Goal: Task Accomplishment & Management: Use online tool/utility

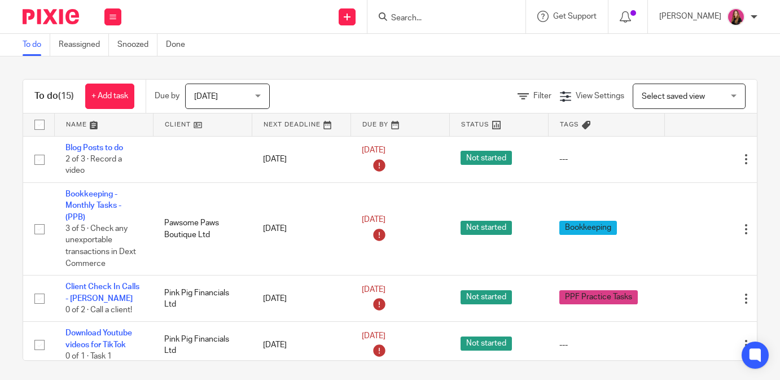
click at [223, 125] on link at bounding box center [203, 125] width 98 height 23
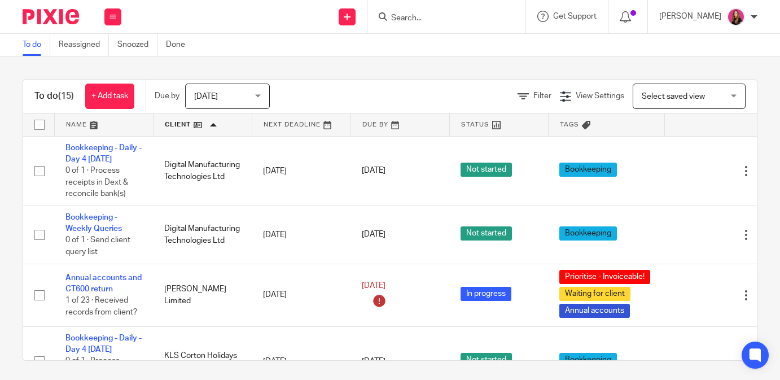
click at [217, 132] on link at bounding box center [203, 125] width 98 height 23
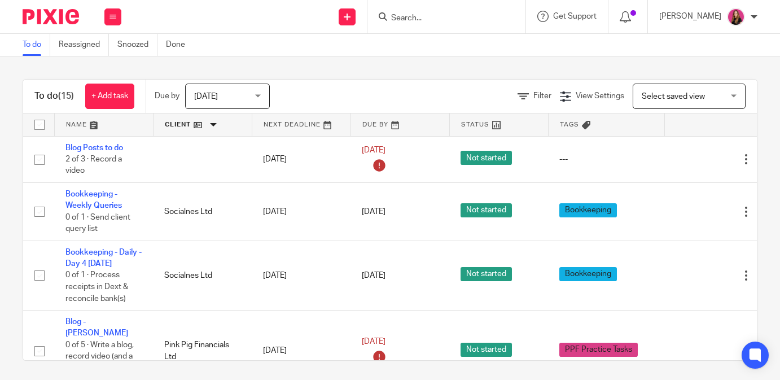
click at [219, 130] on link at bounding box center [203, 125] width 98 height 23
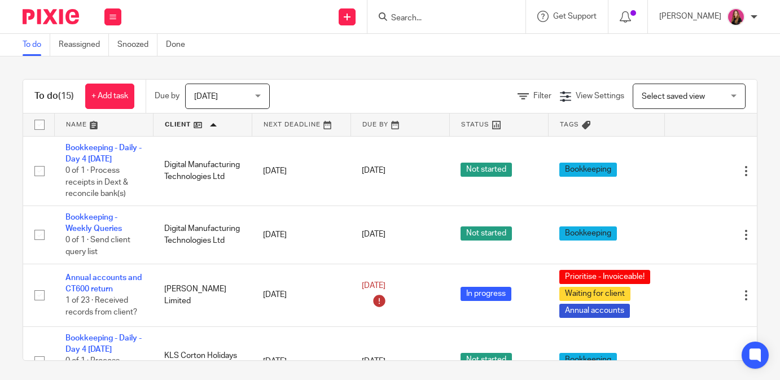
click at [209, 127] on link at bounding box center [203, 125] width 98 height 23
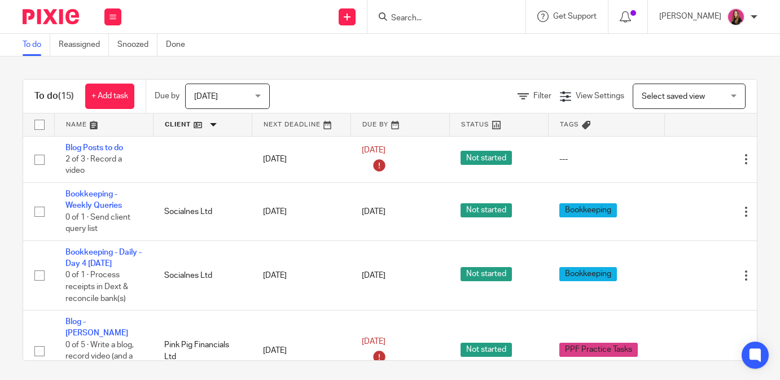
click at [429, 20] on input "Search" at bounding box center [441, 19] width 102 height 10
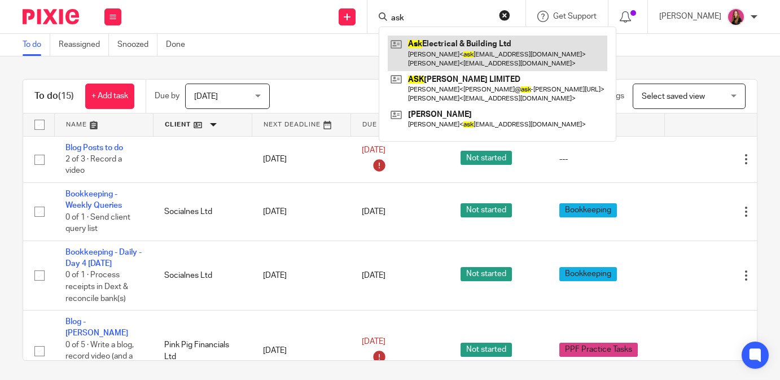
type input "ask"
click at [437, 41] on link at bounding box center [498, 53] width 220 height 35
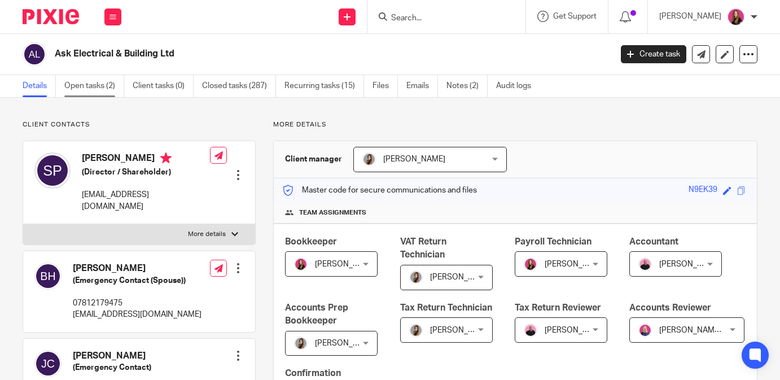
click at [108, 96] on link "Open tasks (2)" at bounding box center [94, 86] width 60 height 22
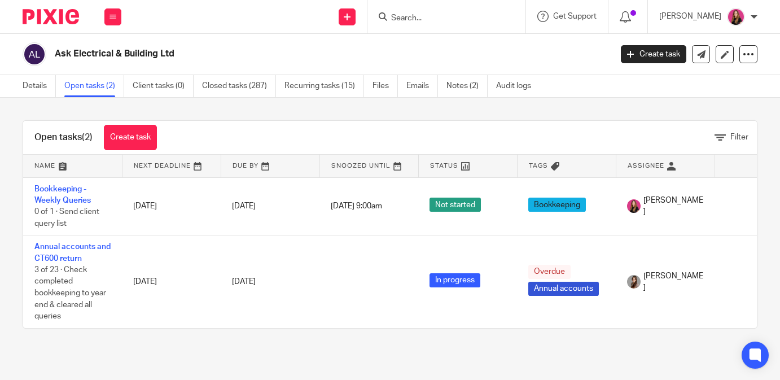
click at [72, 14] on img at bounding box center [51, 16] width 56 height 15
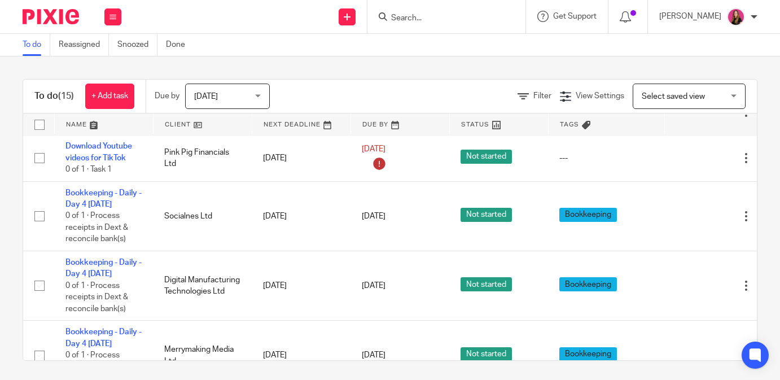
scroll to position [195, 0]
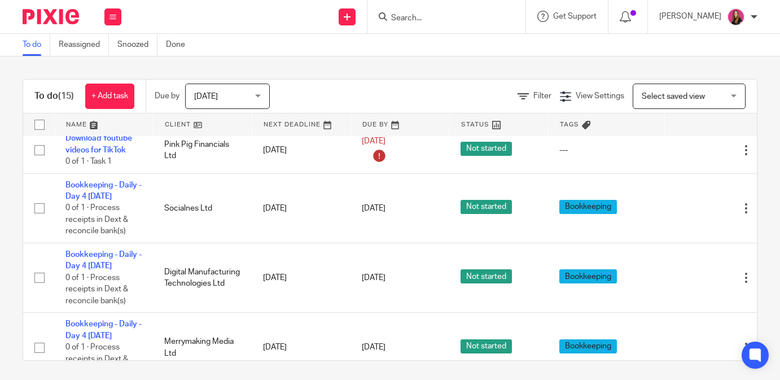
click at [204, 125] on link at bounding box center [203, 125] width 98 height 23
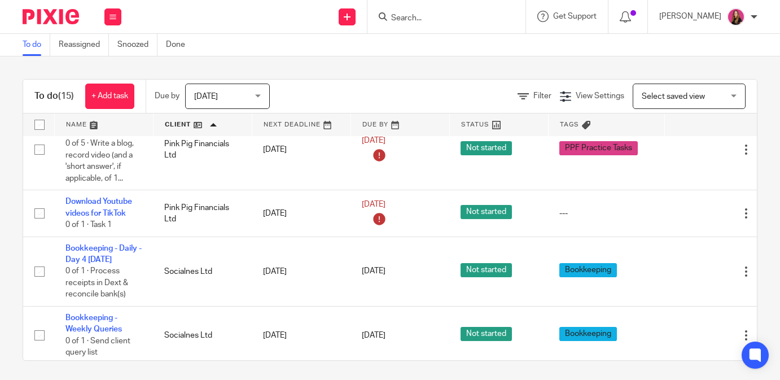
scroll to position [740, 0]
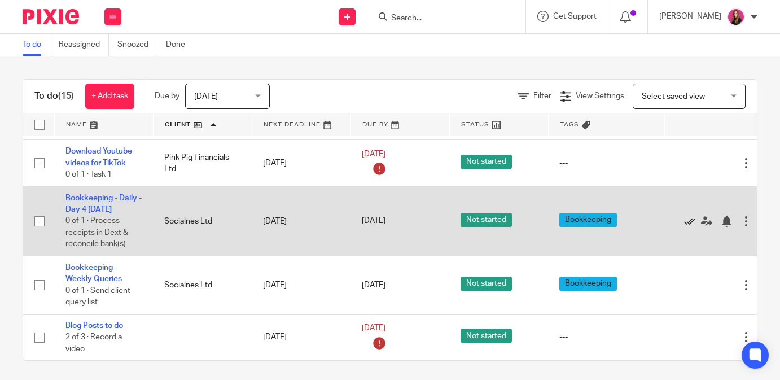
click at [692, 216] on icon at bounding box center [689, 221] width 11 height 11
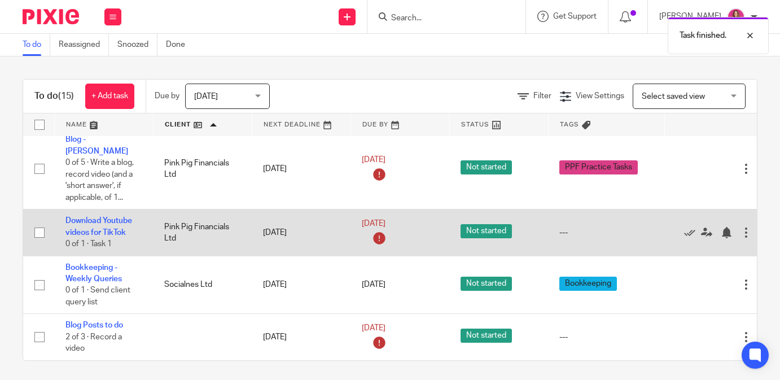
scroll to position [668, 0]
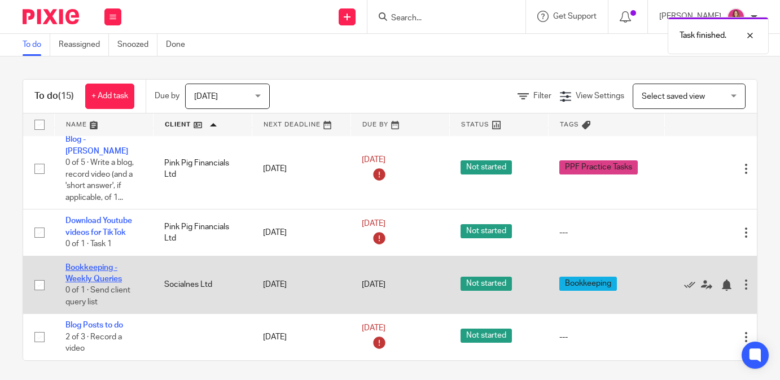
click at [99, 264] on link "Bookkeeping - Weekly Queries" at bounding box center [94, 273] width 56 height 19
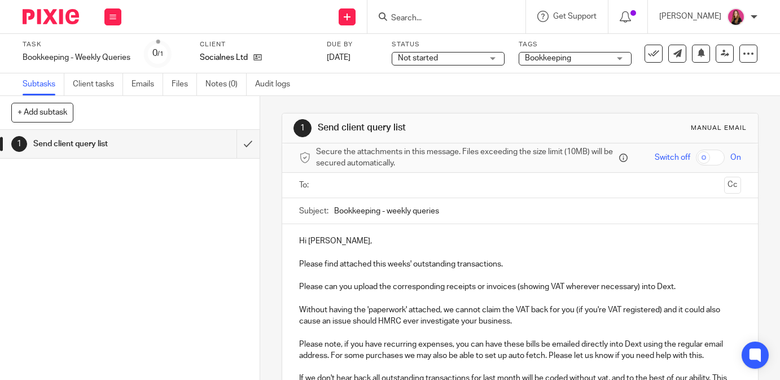
click at [439, 182] on input "text" at bounding box center [519, 185] width 399 height 13
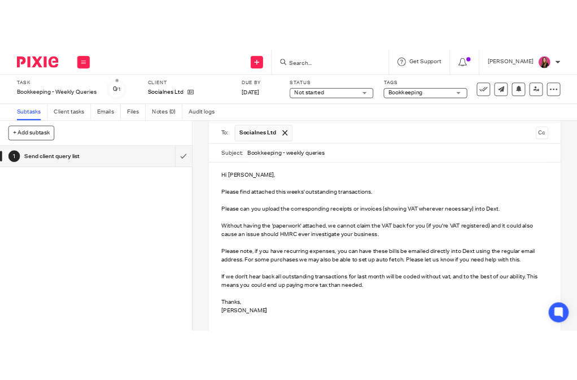
scroll to position [162, 0]
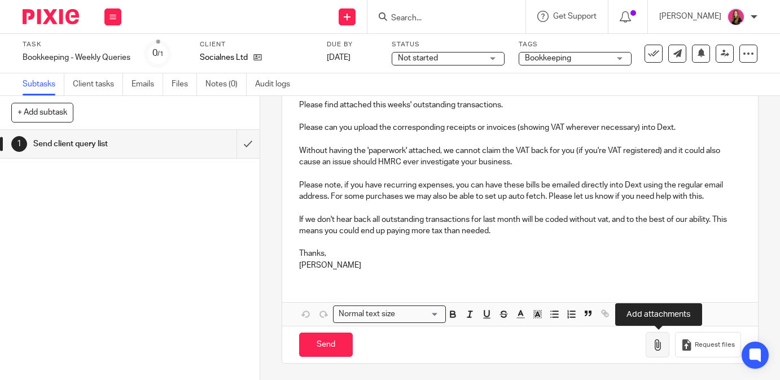
click at [654, 344] on icon "button" at bounding box center [657, 344] width 11 height 11
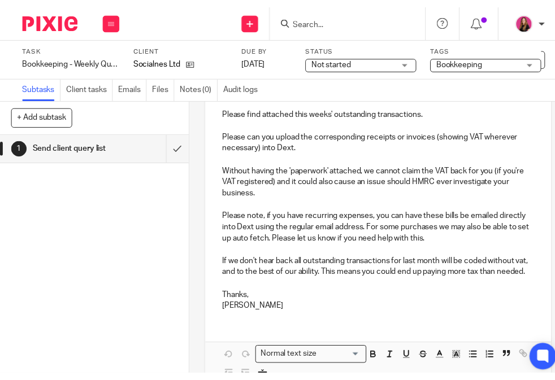
scroll to position [173, 0]
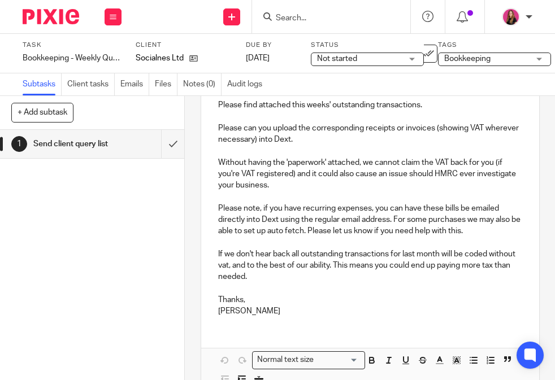
click at [488, 318] on div "Hi Nesli, Please find attached this weeks' outstanding transactions. Please can…" at bounding box center [370, 196] width 338 height 260
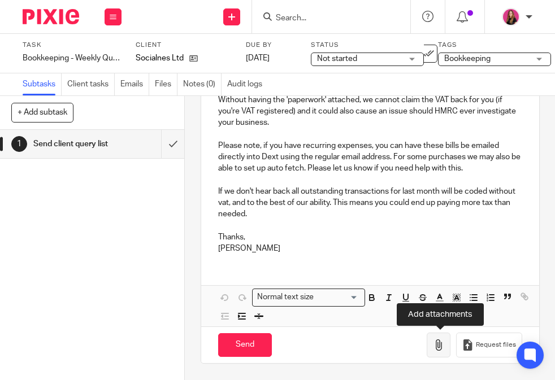
click at [438, 345] on icon "button" at bounding box center [438, 344] width 11 height 11
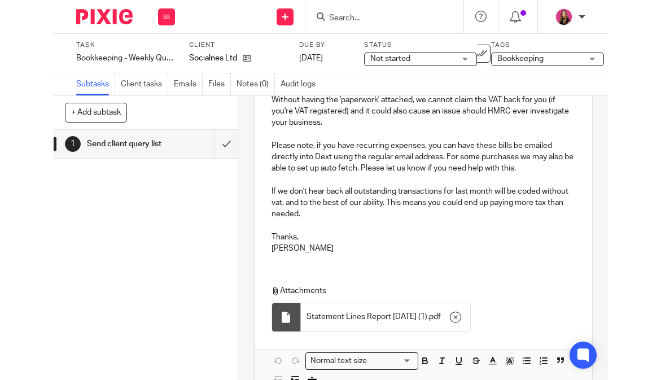
scroll to position [299, 0]
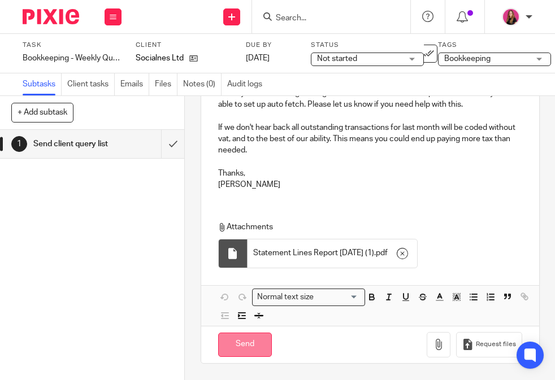
click at [247, 348] on input "Send" at bounding box center [245, 345] width 54 height 24
type input "Sent"
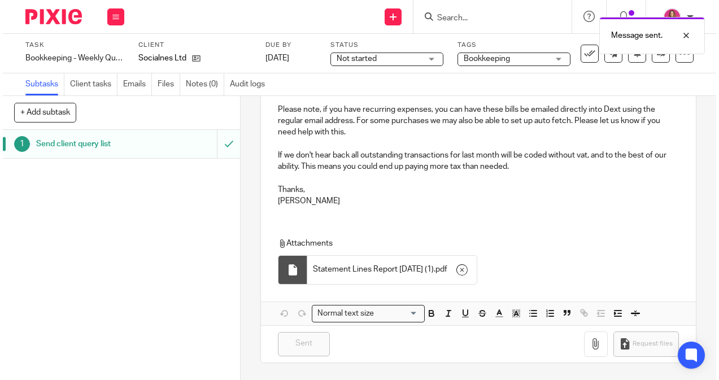
scroll to position [237, 0]
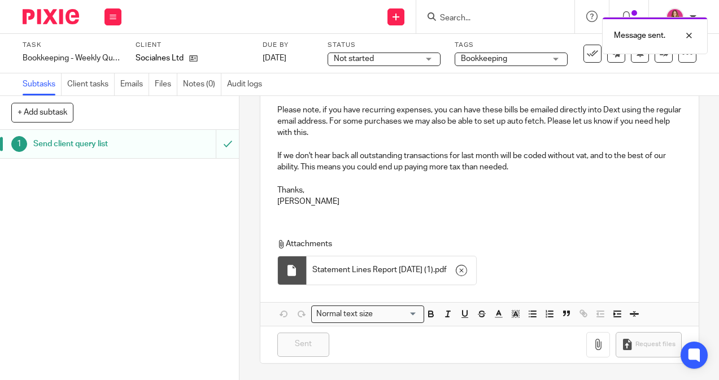
click at [52, 8] on div at bounding box center [46, 16] width 93 height 33
click at [54, 12] on img at bounding box center [51, 16] width 56 height 15
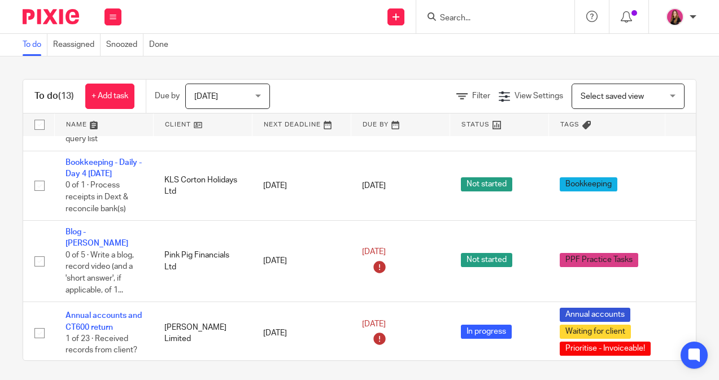
scroll to position [609, 0]
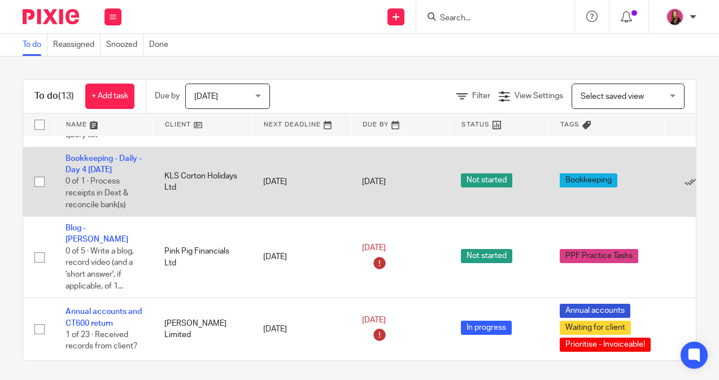
scroll to position [89, 0]
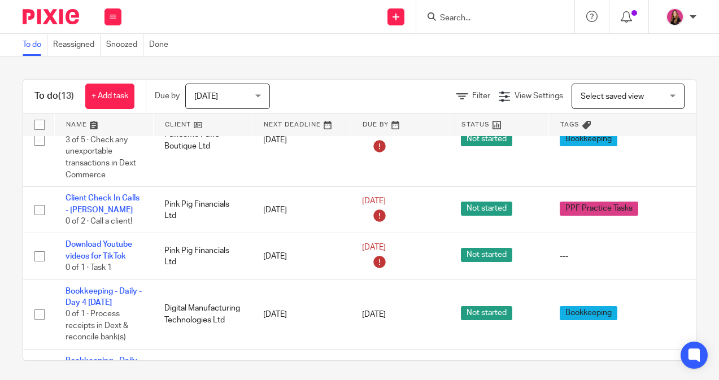
click at [487, 26] on div at bounding box center [495, 16] width 158 height 33
click at [478, 12] on form at bounding box center [499, 17] width 120 height 14
click at [461, 19] on input "Search" at bounding box center [490, 19] width 102 height 10
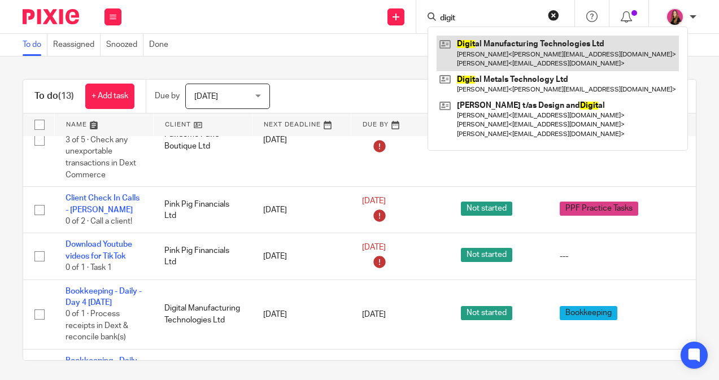
type input "digit"
click at [475, 60] on link at bounding box center [558, 53] width 242 height 35
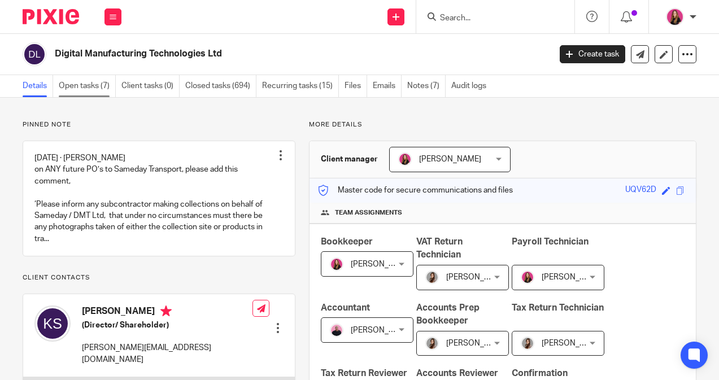
click at [93, 89] on link "Open tasks (7)" at bounding box center [87, 86] width 57 height 22
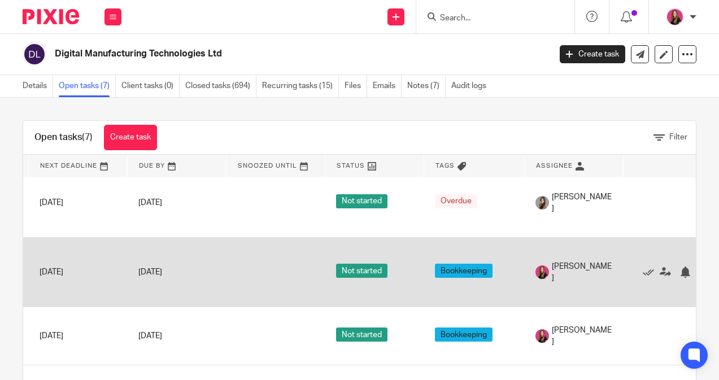
scroll to position [112, 119]
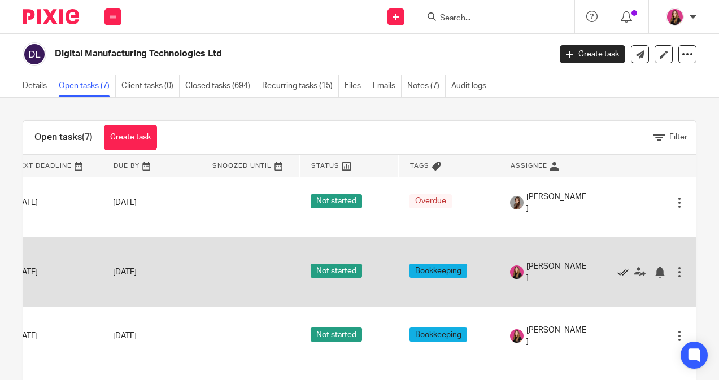
click at [622, 267] on icon at bounding box center [622, 272] width 11 height 11
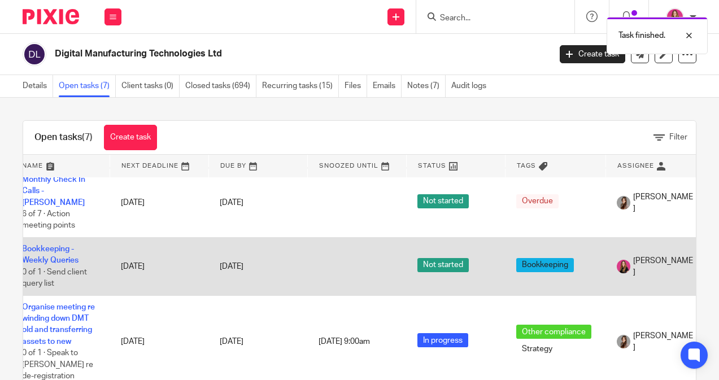
scroll to position [112, 0]
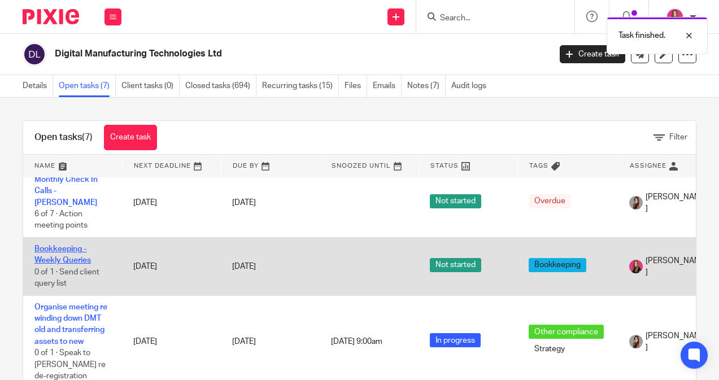
click at [70, 245] on link "Bookkeeping - Weekly Queries" at bounding box center [62, 254] width 56 height 19
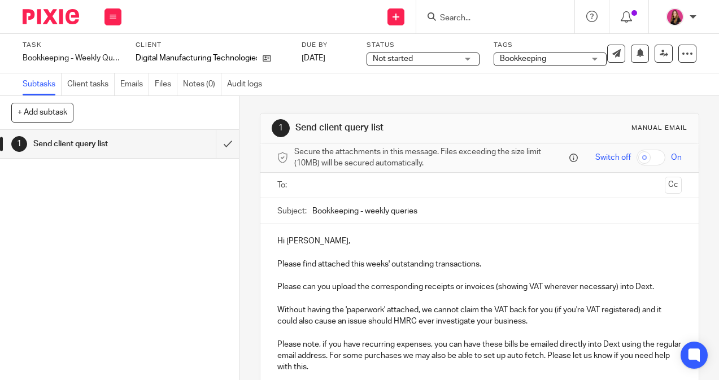
click at [315, 182] on input "text" at bounding box center [479, 185] width 362 height 13
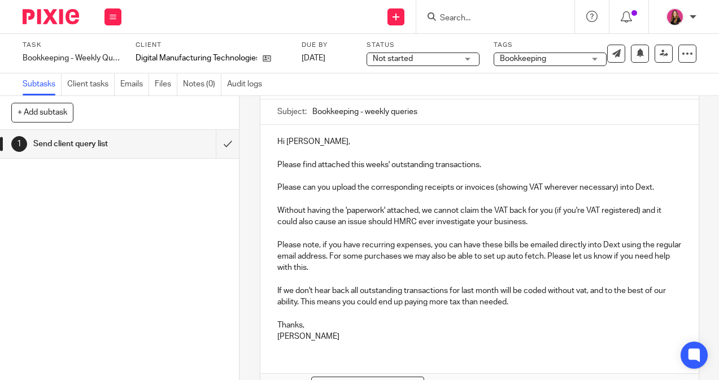
scroll to position [82, 0]
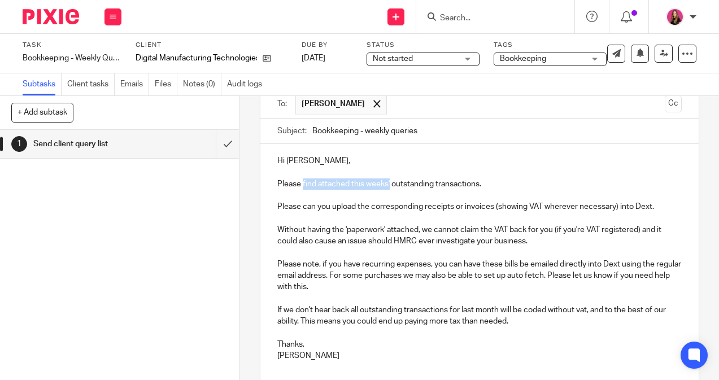
drag, startPoint x: 391, startPoint y: 184, endPoint x: 302, endPoint y: 187, distance: 88.7
click at [302, 187] on p "Please find attached this weeks' outstanding transactions." at bounding box center [479, 178] width 404 height 23
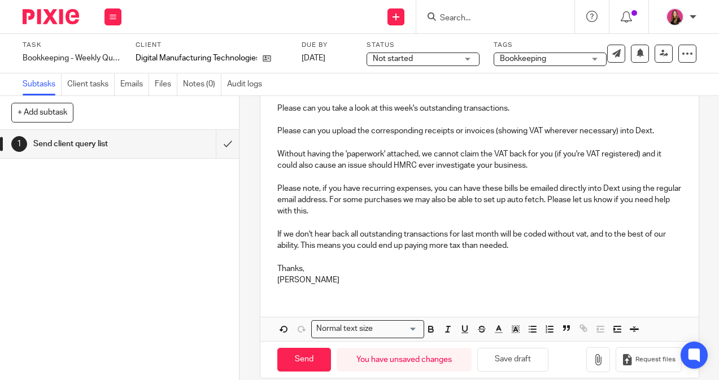
scroll to position [173, 0]
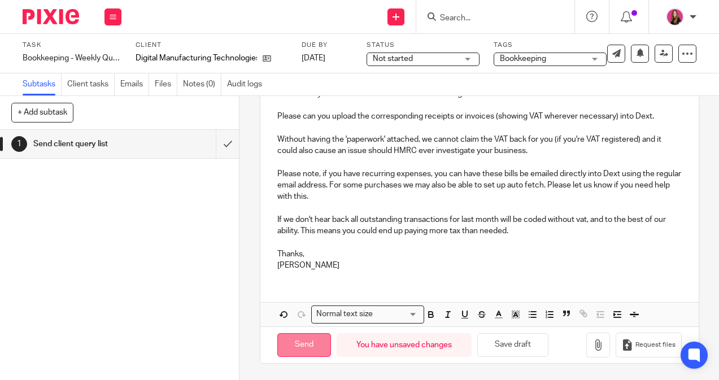
click at [302, 343] on input "Send" at bounding box center [304, 345] width 54 height 24
type input "Sent"
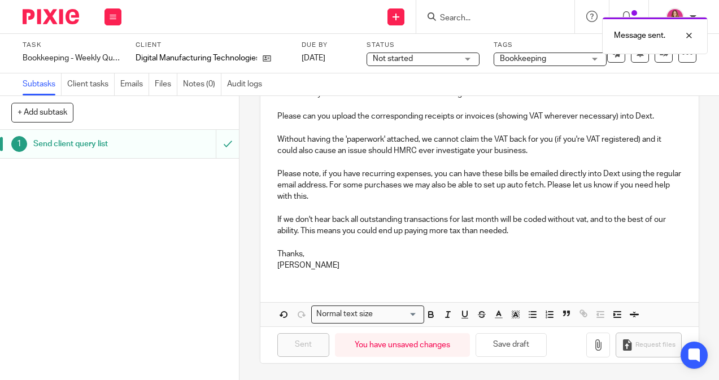
click at [63, 19] on img at bounding box center [51, 16] width 56 height 15
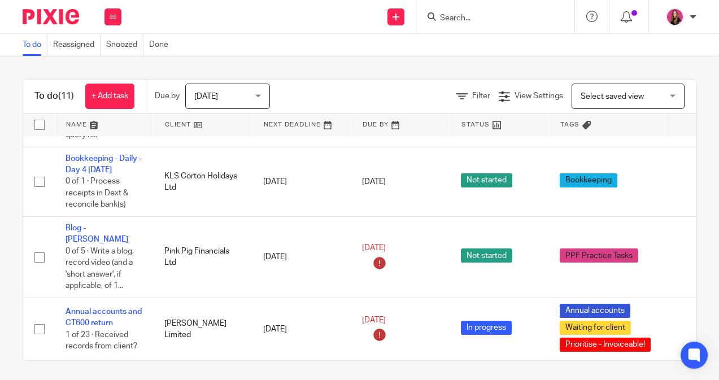
scroll to position [411, 0]
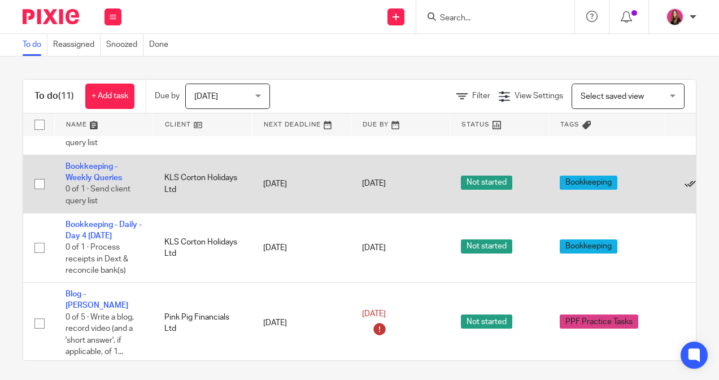
click at [692, 190] on icon at bounding box center [689, 183] width 11 height 11
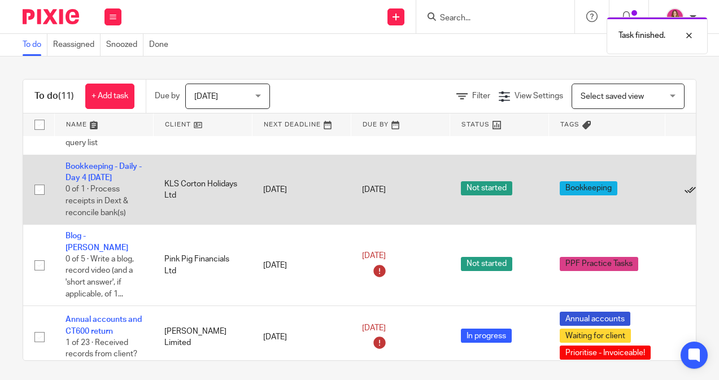
click at [687, 195] on icon at bounding box center [689, 189] width 11 height 11
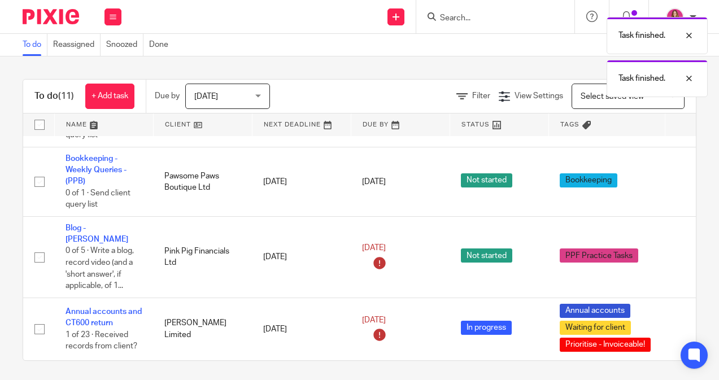
scroll to position [348, 0]
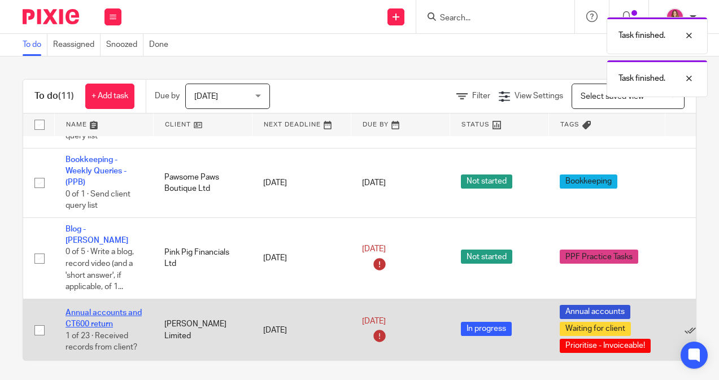
click at [88, 309] on link "Annual accounts and CT600 return" at bounding box center [104, 318] width 76 height 19
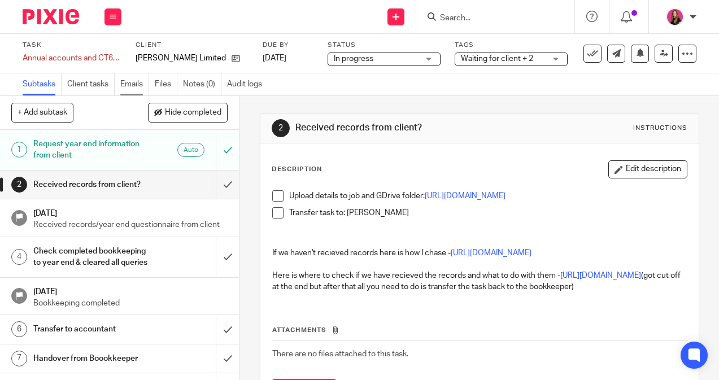
click at [125, 90] on link "Emails" at bounding box center [134, 84] width 29 height 22
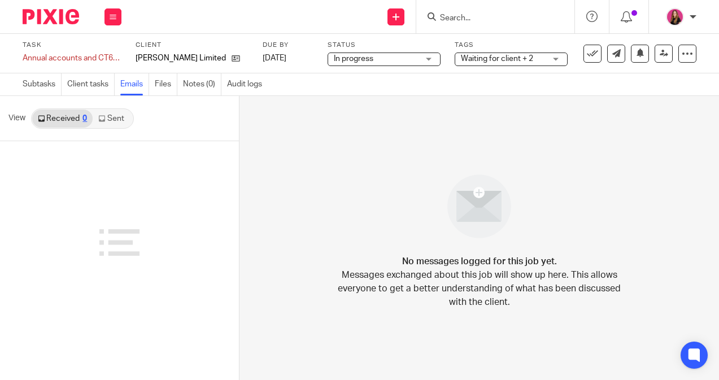
click at [97, 121] on link "Sent" at bounding box center [113, 119] width 40 height 18
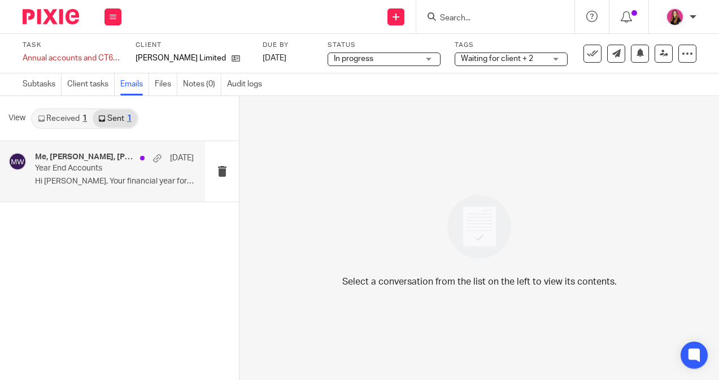
click at [103, 182] on p "Hi Kat, Your financial year for Kathryn..." at bounding box center [114, 182] width 159 height 10
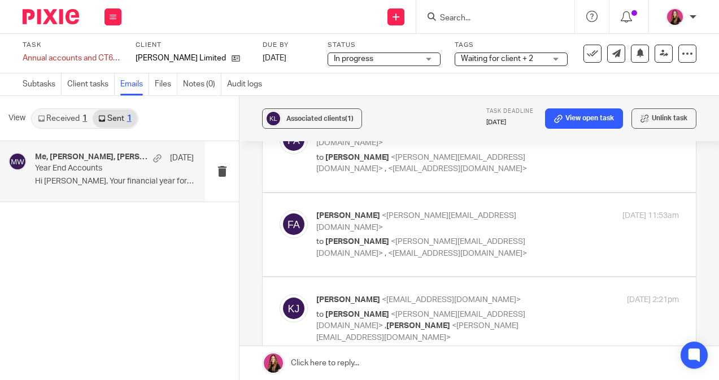
scroll to position [400, 0]
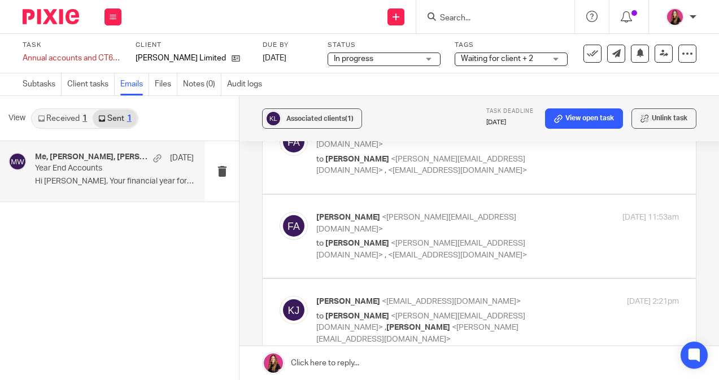
click at [408, 311] on p "to Francesca Allebone <frankie@pinkpigfinancials.co.uk> , Michaela White <micha…" at bounding box center [437, 328] width 242 height 35
checkbox input "true"
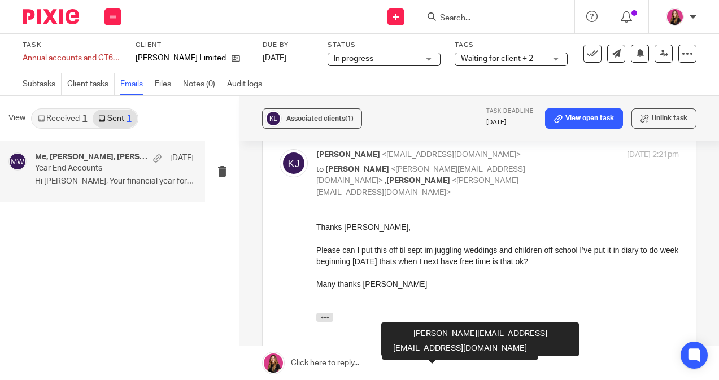
scroll to position [535, 0]
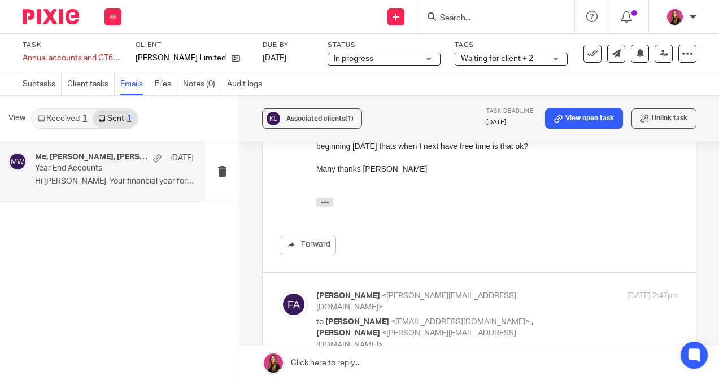
click at [346, 365] on link at bounding box center [478, 363] width 479 height 34
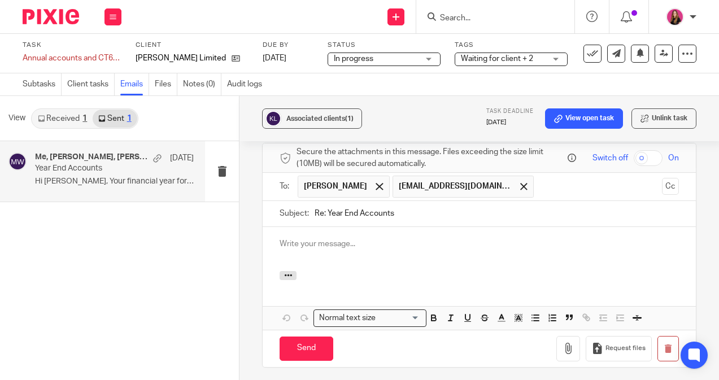
scroll to position [0, 0]
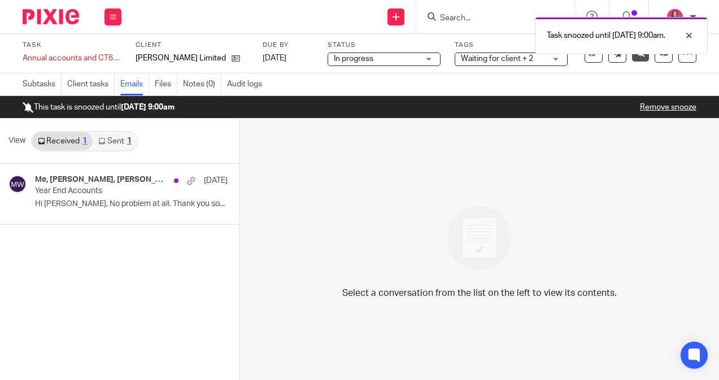
click at [71, 14] on img at bounding box center [51, 16] width 56 height 15
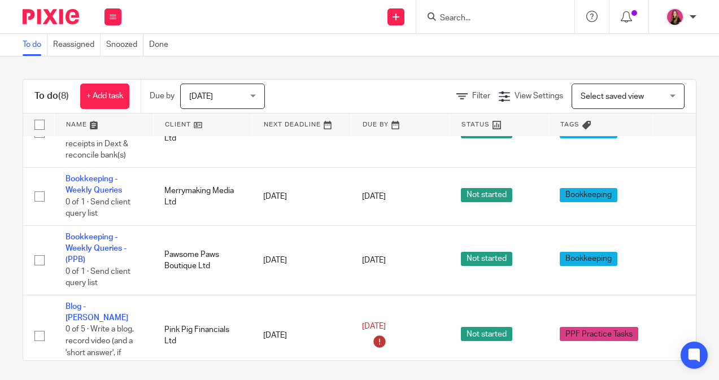
scroll to position [182, 0]
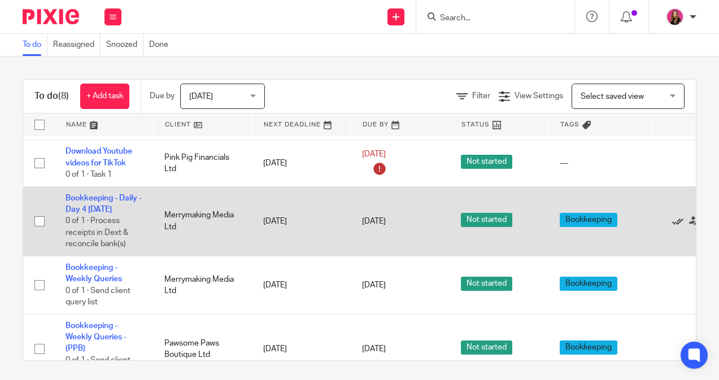
click at [677, 223] on icon at bounding box center [677, 221] width 11 height 11
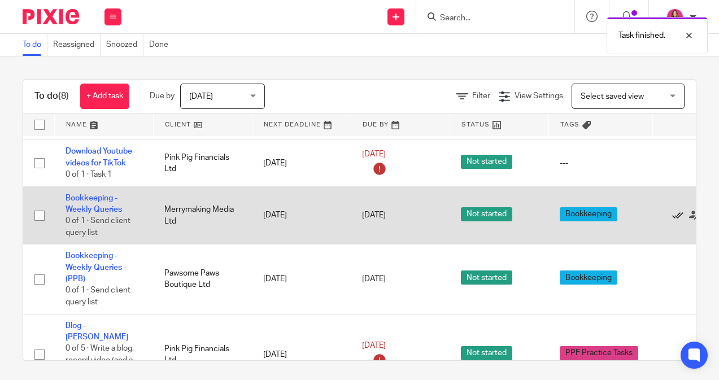
click at [677, 221] on icon at bounding box center [677, 215] width 11 height 11
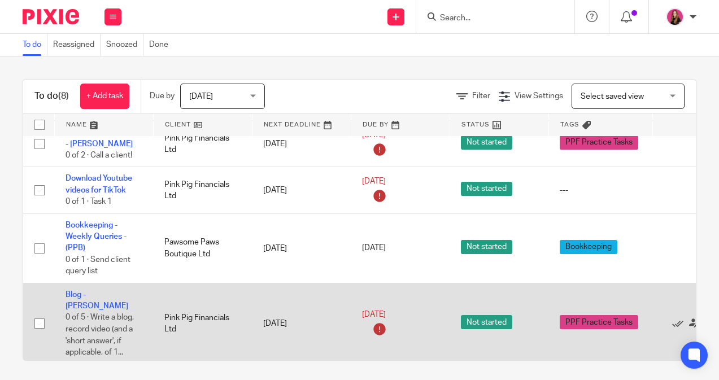
scroll to position [155, 55]
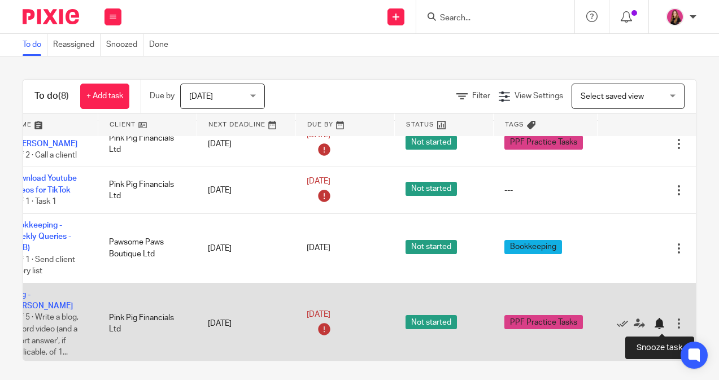
click at [658, 327] on div at bounding box center [658, 323] width 11 height 11
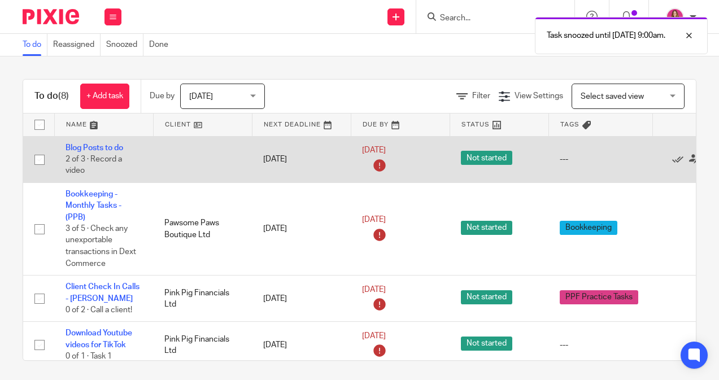
scroll to position [0, 55]
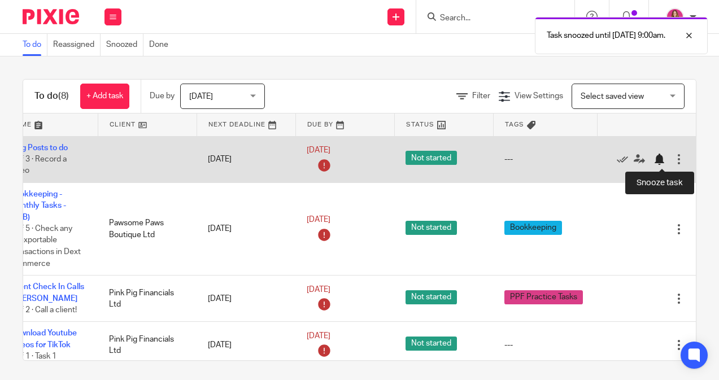
click at [660, 163] on div at bounding box center [658, 159] width 11 height 11
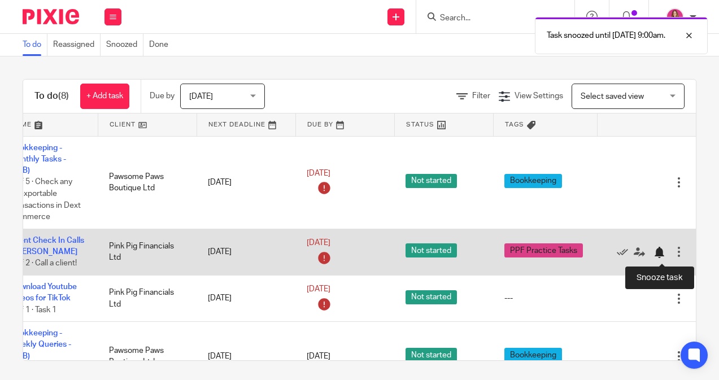
click at [658, 255] on div at bounding box center [658, 252] width 11 height 11
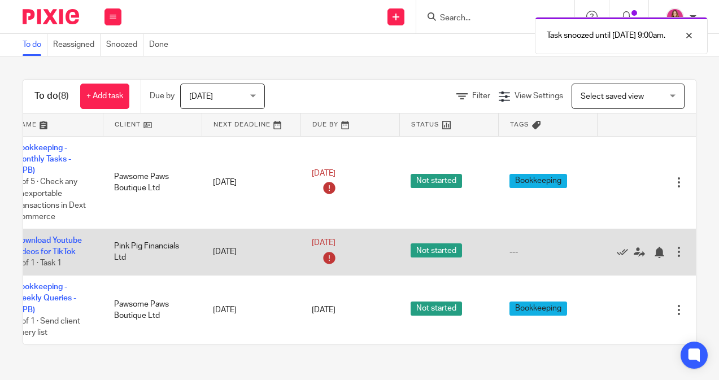
scroll to position [0, 0]
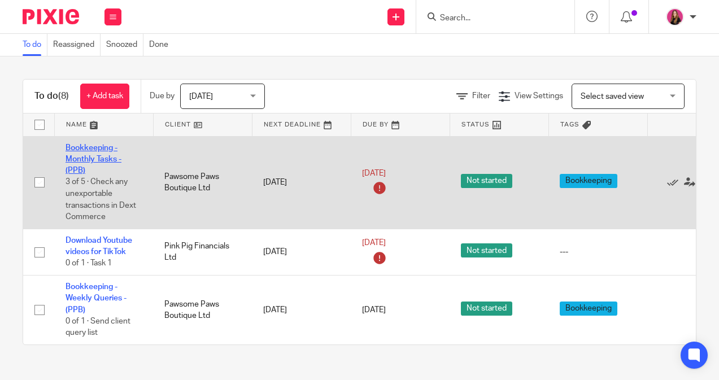
click at [95, 155] on link "Bookkeeping - Monthly Tasks - (PPB)" at bounding box center [94, 159] width 56 height 31
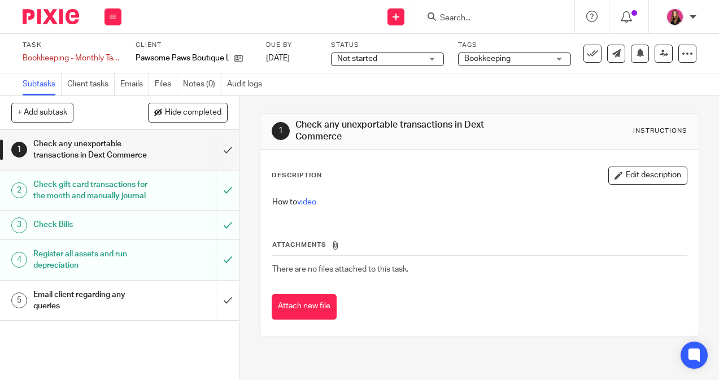
click at [95, 155] on h1 "Check any unexportable transactions in Dext Commerce" at bounding box center [90, 150] width 114 height 29
click at [314, 204] on link "video" at bounding box center [306, 202] width 19 height 8
click at [229, 162] on input "submit" at bounding box center [119, 150] width 239 height 40
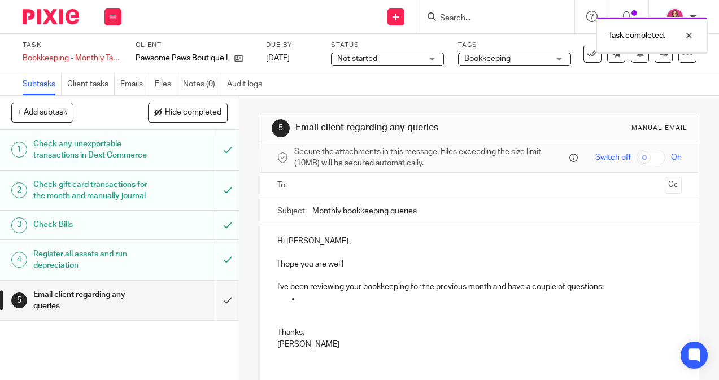
click at [234, 321] on input "submit" at bounding box center [119, 301] width 239 height 40
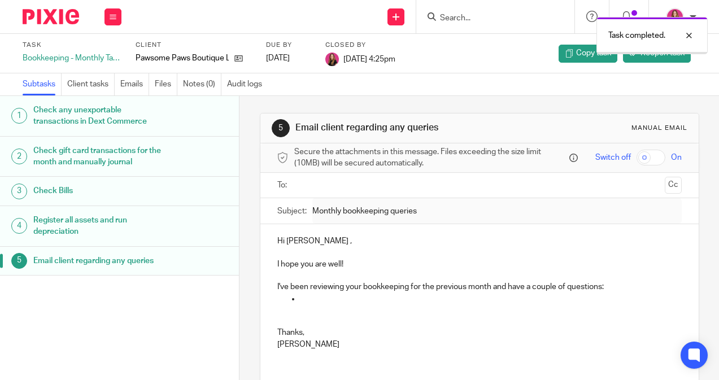
click at [59, 21] on img at bounding box center [51, 16] width 56 height 15
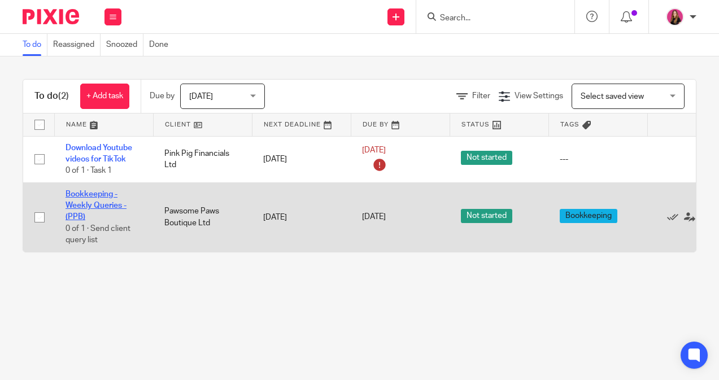
click at [114, 208] on link "Bookkeeping - Weekly Queries - (PPB)" at bounding box center [96, 205] width 61 height 31
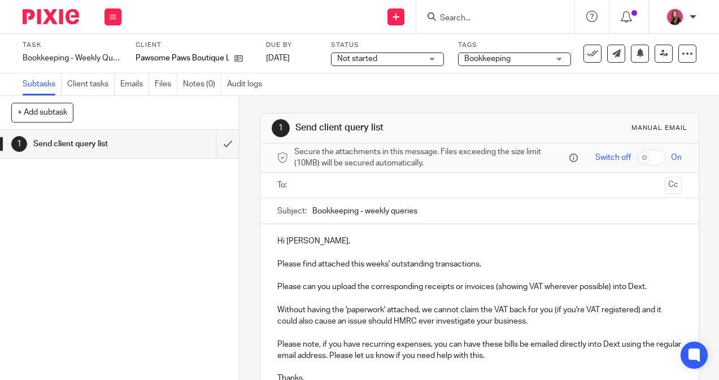
click at [436, 193] on ul at bounding box center [479, 185] width 369 height 19
click at [423, 186] on input "text" at bounding box center [479, 185] width 362 height 13
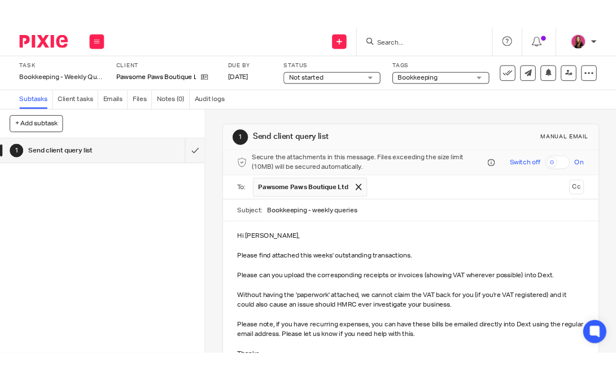
scroll to position [127, 0]
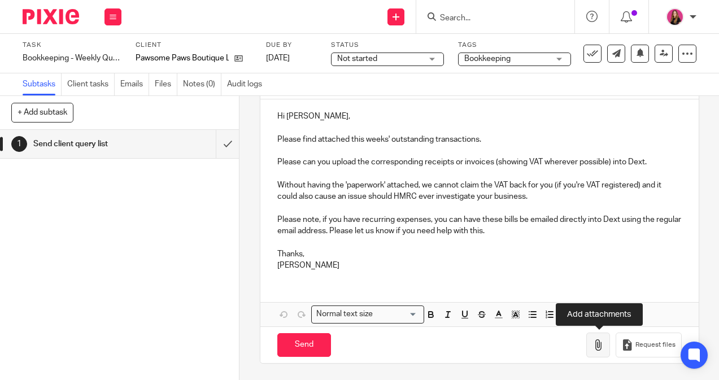
click at [589, 341] on button "button" at bounding box center [598, 345] width 24 height 25
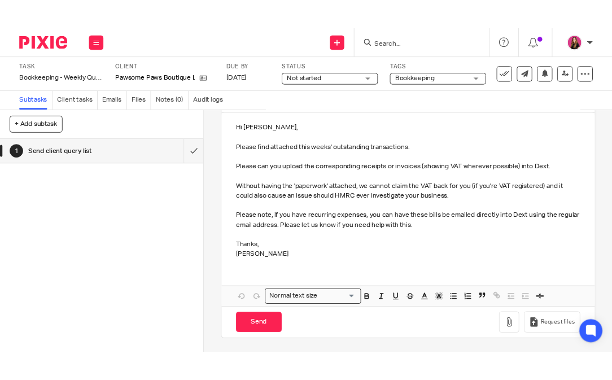
scroll to position [132, 0]
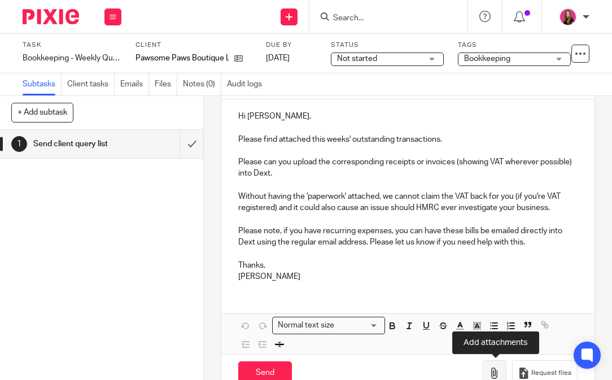
click at [498, 363] on button "button" at bounding box center [495, 372] width 24 height 25
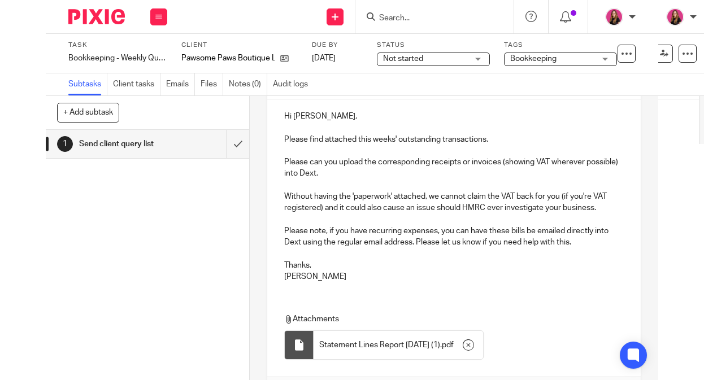
scroll to position [223, 0]
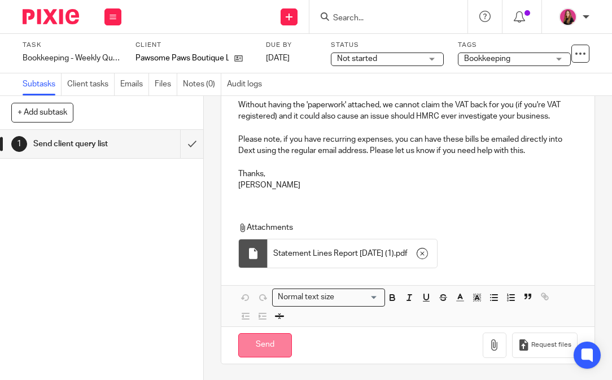
click at [271, 344] on input "Send" at bounding box center [265, 345] width 54 height 24
type input "Sent"
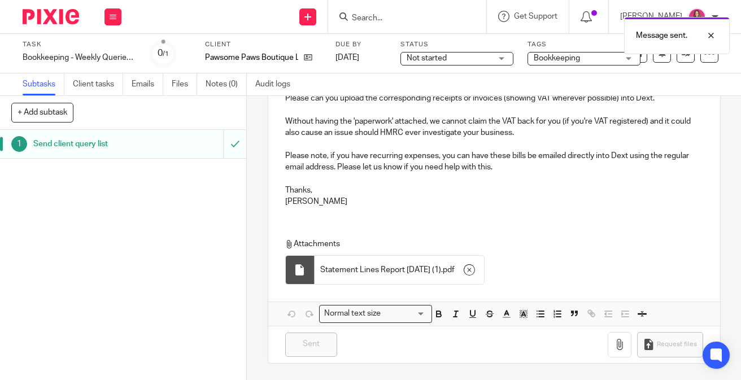
scroll to position [191, 0]
click at [61, 14] on img at bounding box center [51, 16] width 56 height 15
